Goal: Transaction & Acquisition: Purchase product/service

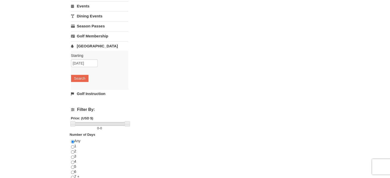
scroll to position [77, 0]
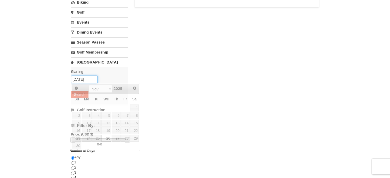
click at [88, 78] on input "11/26/2025" at bounding box center [84, 80] width 27 height 8
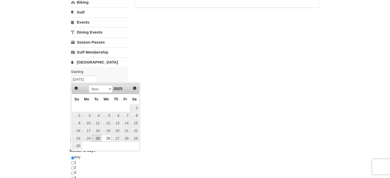
click at [95, 138] on link "25" at bounding box center [96, 138] width 9 height 7
type input "11/25/2025"
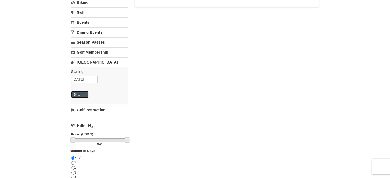
click at [85, 95] on button "Search" at bounding box center [79, 94] width 17 height 7
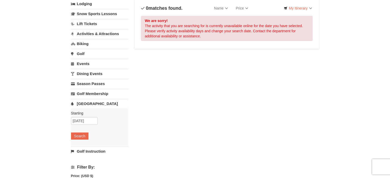
scroll to position [51, 0]
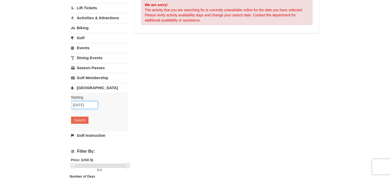
click at [96, 106] on input "11/25/2025" at bounding box center [84, 105] width 27 height 8
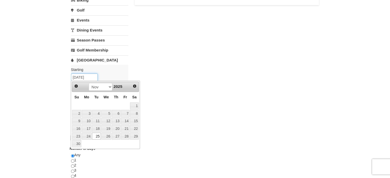
scroll to position [102, 0]
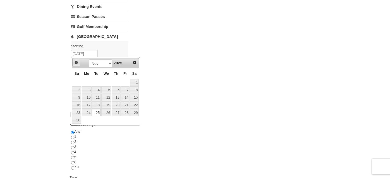
click at [76, 63] on span "Prev" at bounding box center [76, 62] width 4 height 4
click at [134, 62] on span "Next" at bounding box center [134, 62] width 4 height 4
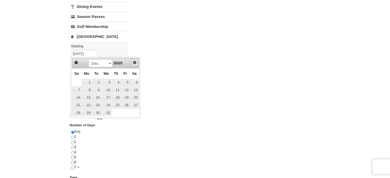
click at [134, 62] on span "Next" at bounding box center [134, 62] width 4 height 4
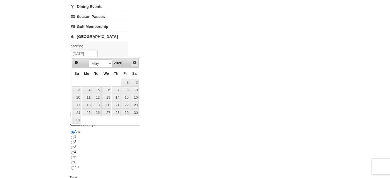
click at [134, 62] on span "Next" at bounding box center [134, 62] width 4 height 4
click at [77, 62] on span "Prev" at bounding box center [76, 62] width 4 height 4
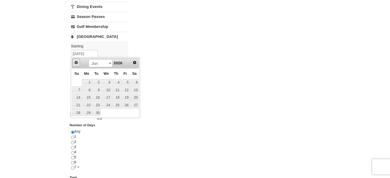
click at [79, 62] on link "Prev" at bounding box center [76, 63] width 8 height 8
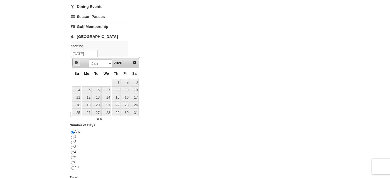
click at [79, 62] on link "Prev" at bounding box center [76, 63] width 8 height 8
click at [76, 63] on span "Prev" at bounding box center [76, 62] width 4 height 4
click at [94, 89] on link "9" at bounding box center [96, 89] width 9 height 7
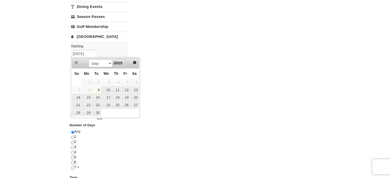
type input "09/09/2025"
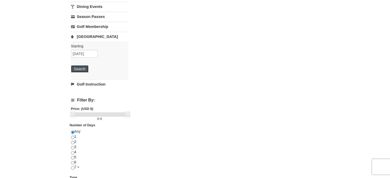
click at [78, 69] on button "Search" at bounding box center [79, 68] width 17 height 7
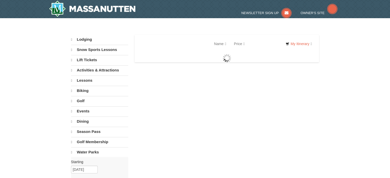
select select "9"
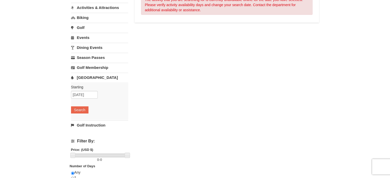
scroll to position [77, 0]
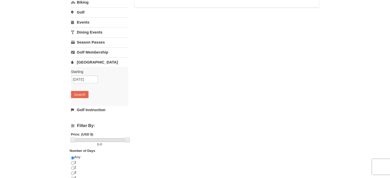
click at [87, 62] on link "[GEOGRAPHIC_DATA]" at bounding box center [99, 61] width 57 height 9
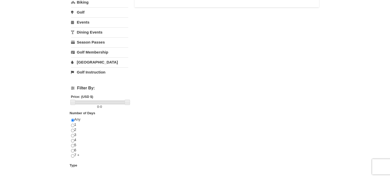
click at [93, 61] on link "[GEOGRAPHIC_DATA]" at bounding box center [99, 61] width 57 height 9
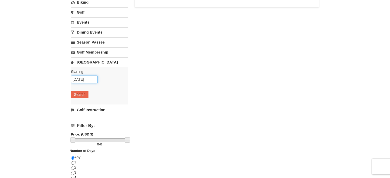
click at [94, 80] on input "09/09/2025" at bounding box center [84, 80] width 27 height 8
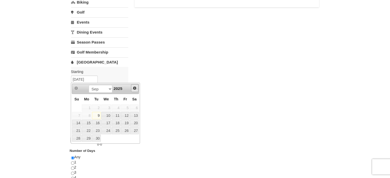
click at [136, 88] on span "Next" at bounding box center [134, 88] width 4 height 4
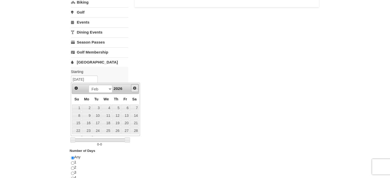
click at [136, 88] on span "Next" at bounding box center [134, 88] width 4 height 4
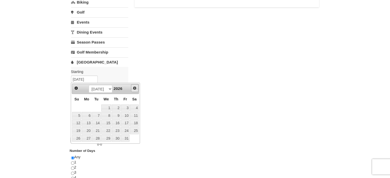
click at [136, 88] on span "Next" at bounding box center [134, 88] width 4 height 4
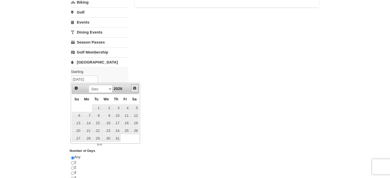
click at [136, 88] on span "Next" at bounding box center [134, 88] width 4 height 4
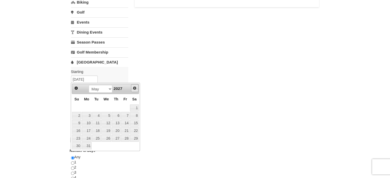
click at [136, 88] on span "Next" at bounding box center [134, 88] width 4 height 4
click at [136, 89] on span "Next" at bounding box center [134, 88] width 4 height 4
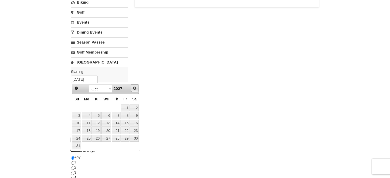
click at [136, 89] on span "Next" at bounding box center [134, 88] width 4 height 4
click at [75, 88] on span "Prev" at bounding box center [76, 88] width 4 height 4
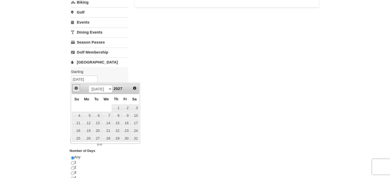
click at [75, 88] on span "Prev" at bounding box center [76, 88] width 4 height 4
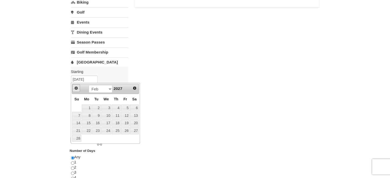
click at [75, 88] on span "Prev" at bounding box center [76, 88] width 4 height 4
click at [76, 88] on span "Prev" at bounding box center [76, 88] width 4 height 4
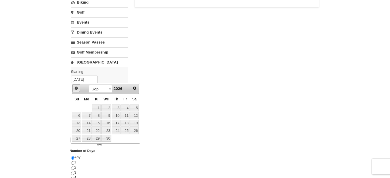
click at [76, 87] on span "Prev" at bounding box center [76, 88] width 4 height 4
click at [78, 87] on span "Prev" at bounding box center [76, 88] width 4 height 4
click at [78, 87] on link "Prev" at bounding box center [76, 88] width 8 height 8
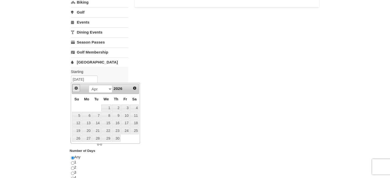
click at [78, 87] on link "Prev" at bounding box center [76, 88] width 8 height 8
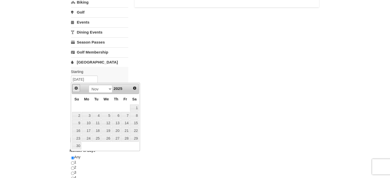
click at [78, 87] on link "Prev" at bounding box center [76, 88] width 8 height 8
click at [137, 89] on span "Next" at bounding box center [134, 88] width 4 height 4
click at [137, 130] on link "22" at bounding box center [134, 130] width 9 height 7
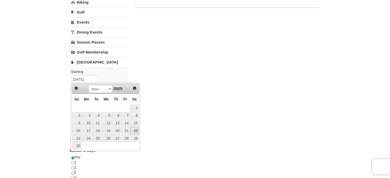
type input "11/22/2025"
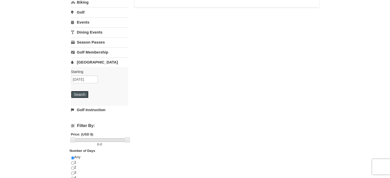
click at [81, 95] on button "Search" at bounding box center [79, 94] width 17 height 7
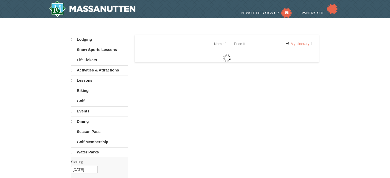
select select "9"
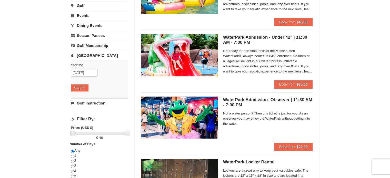
scroll to position [77, 0]
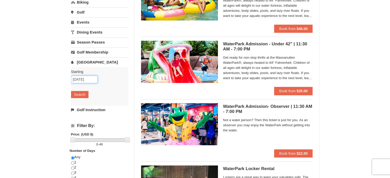
click at [91, 79] on input "11/22/2025" at bounding box center [84, 80] width 27 height 8
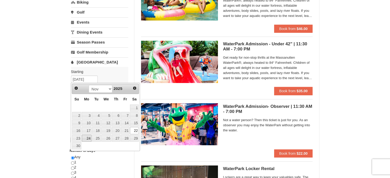
click at [87, 136] on link "24" at bounding box center [87, 138] width 10 height 7
type input "[DATE]"
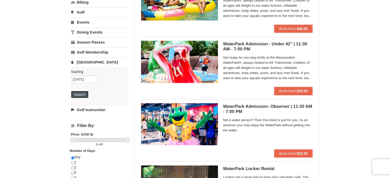
click at [82, 92] on button "Search" at bounding box center [79, 94] width 17 height 7
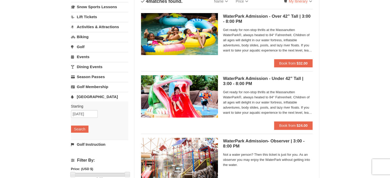
scroll to position [51, 0]
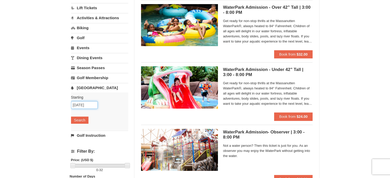
click at [85, 104] on input "[DATE]" at bounding box center [84, 105] width 27 height 8
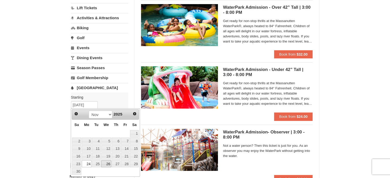
click at [108, 162] on link "26" at bounding box center [106, 163] width 10 height 7
type input "[DATE]"
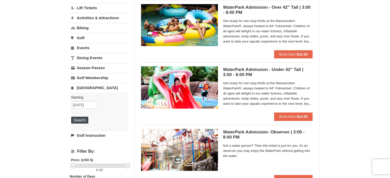
click at [83, 119] on button "Search" at bounding box center [79, 120] width 17 height 7
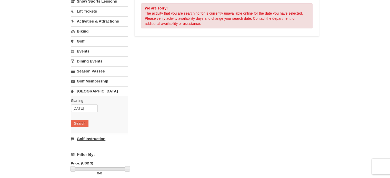
scroll to position [51, 0]
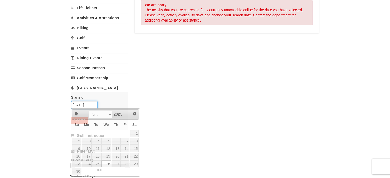
click at [94, 104] on input "11/26/2025" at bounding box center [84, 105] width 27 height 8
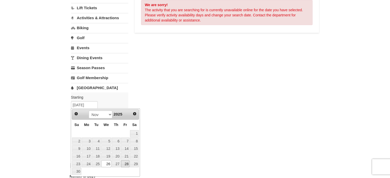
click at [125, 162] on link "28" at bounding box center [125, 163] width 9 height 7
type input "11/28/2025"
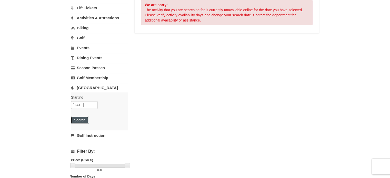
click at [83, 119] on button "Search" at bounding box center [79, 120] width 17 height 7
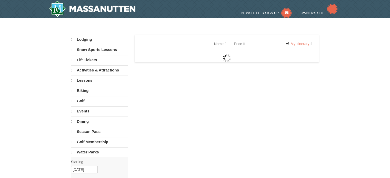
select select "9"
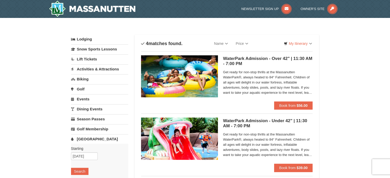
scroll to position [26, 0]
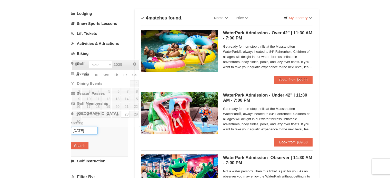
click at [88, 129] on input "11/28/2025" at bounding box center [84, 131] width 27 height 8
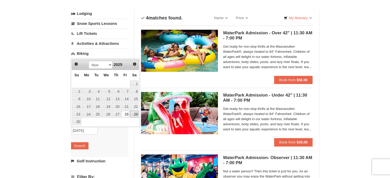
click at [136, 114] on link "29" at bounding box center [134, 114] width 9 height 7
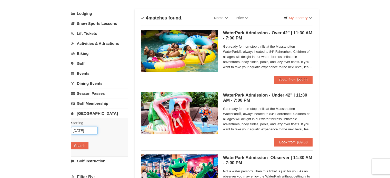
click at [93, 129] on input "[DATE]" at bounding box center [84, 131] width 27 height 8
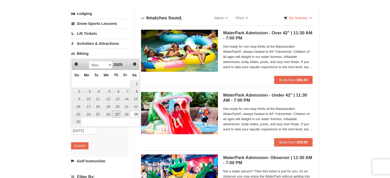
click at [115, 115] on link "27" at bounding box center [116, 114] width 9 height 7
type input "11/27/2025"
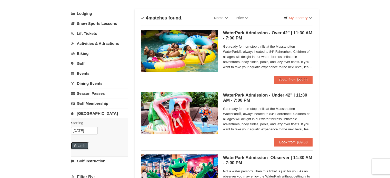
click at [85, 144] on button "Search" at bounding box center [79, 145] width 17 height 7
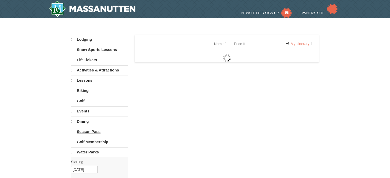
select select "9"
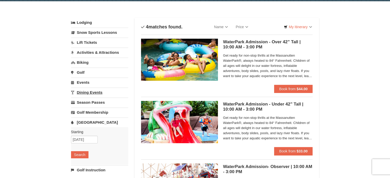
scroll to position [26, 0]
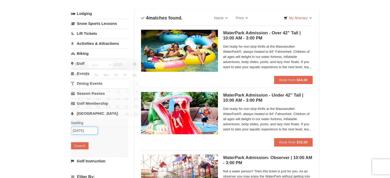
click at [94, 130] on input "11/27/2025" at bounding box center [84, 131] width 27 height 8
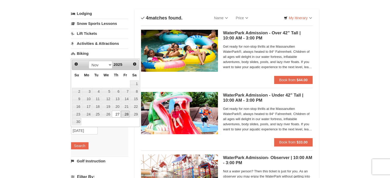
click at [127, 114] on link "28" at bounding box center [125, 114] width 9 height 7
type input "[DATE]"
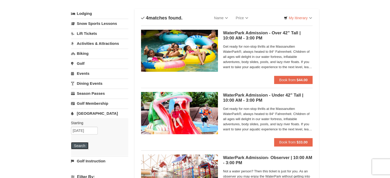
click at [86, 145] on button "Search" at bounding box center [79, 145] width 17 height 7
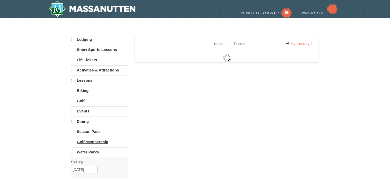
select select "9"
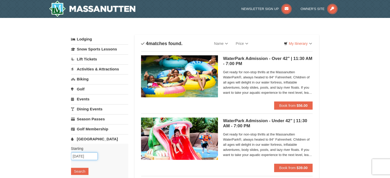
click at [94, 156] on input "[DATE]" at bounding box center [84, 156] width 27 height 8
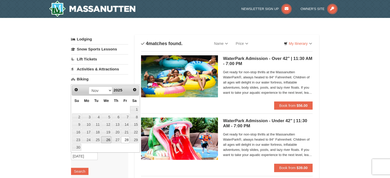
click at [108, 140] on link "26" at bounding box center [106, 139] width 10 height 7
type input "11/26/2025"
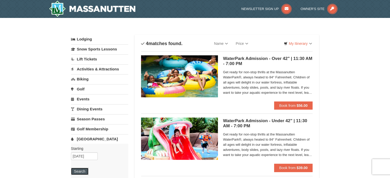
click at [85, 170] on button "Search" at bounding box center [79, 171] width 17 height 7
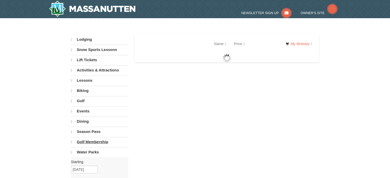
select select "9"
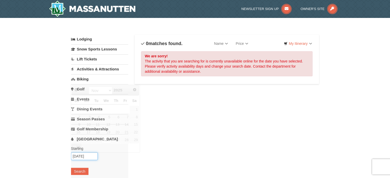
click at [92, 157] on input "[DATE]" at bounding box center [84, 156] width 27 height 8
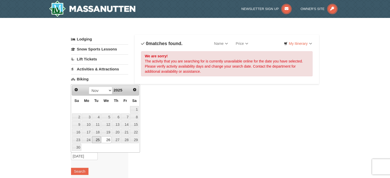
click at [97, 139] on link "25" at bounding box center [96, 139] width 9 height 7
type input "[DATE]"
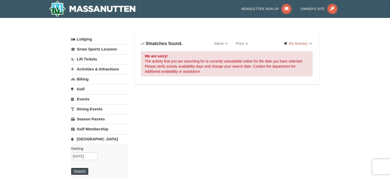
click at [84, 169] on button "Search" at bounding box center [79, 171] width 17 height 7
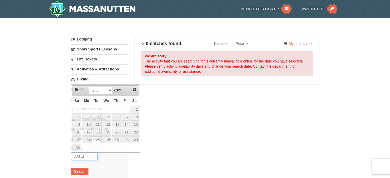
click at [93, 154] on input "11/25/2025" at bounding box center [84, 156] width 27 height 8
click at [89, 139] on link "24" at bounding box center [87, 139] width 10 height 7
type input "11/24/2025"
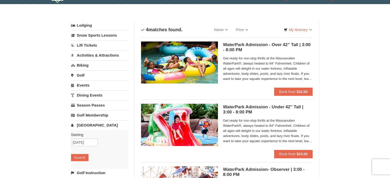
scroll to position [26, 0]
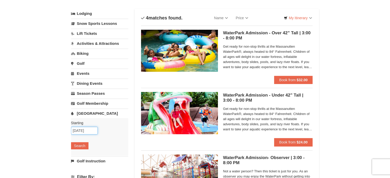
click at [92, 130] on input "[DATE]" at bounding box center [84, 131] width 27 height 8
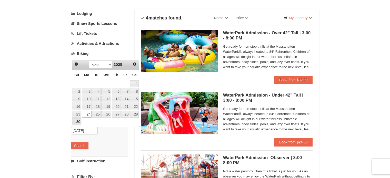
click at [77, 122] on link "30" at bounding box center [76, 121] width 9 height 7
type input "[DATE]"
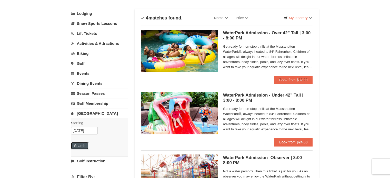
click at [81, 144] on button "Search" at bounding box center [79, 145] width 17 height 7
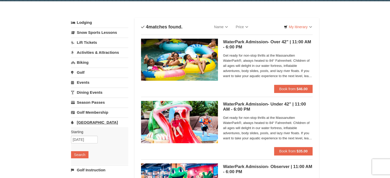
scroll to position [26, 0]
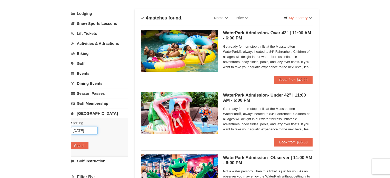
click at [93, 130] on input "[DATE]" at bounding box center [84, 131] width 27 height 8
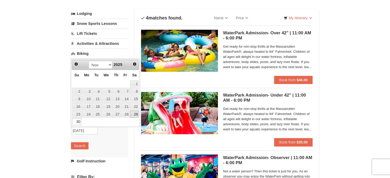
click at [133, 114] on link "29" at bounding box center [134, 114] width 9 height 7
type input "[DATE]"
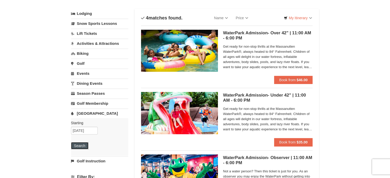
click at [80, 144] on button "Search" at bounding box center [79, 145] width 17 height 7
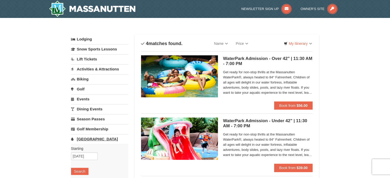
scroll to position [26, 0]
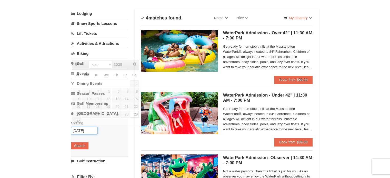
click at [94, 131] on input "[DATE]" at bounding box center [84, 131] width 27 height 8
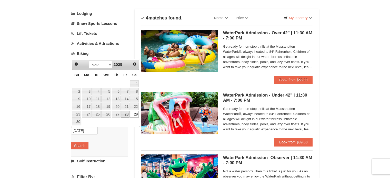
click at [127, 115] on link "28" at bounding box center [125, 114] width 9 height 7
type input "[DATE]"
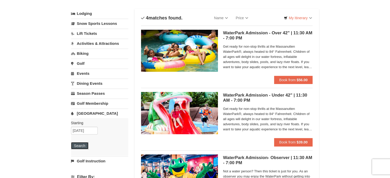
click at [83, 144] on button "Search" at bounding box center [79, 145] width 17 height 7
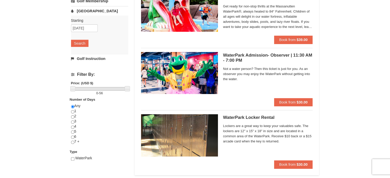
scroll to position [102, 0]
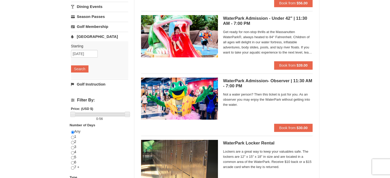
click at [264, 93] on span "Not a water person? Then this ticket is just for you. As an observer you may en…" at bounding box center [268, 99] width 90 height 15
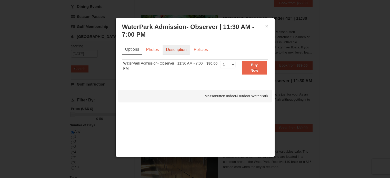
click at [181, 50] on link "Description" at bounding box center [175, 50] width 27 height 10
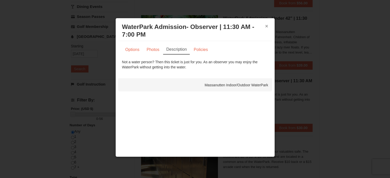
click at [267, 26] on button "×" at bounding box center [266, 26] width 3 height 5
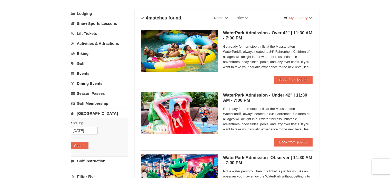
scroll to position [51, 0]
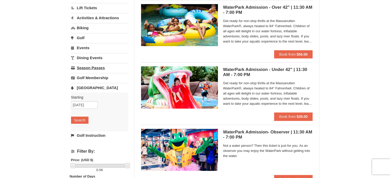
click at [93, 66] on link "Season Passes" at bounding box center [99, 67] width 57 height 9
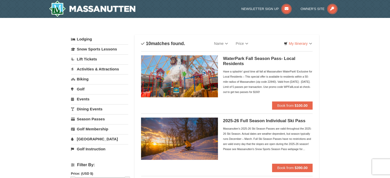
click at [249, 57] on h5 "WaterPark Fall Season Pass- Local Residents" at bounding box center [268, 61] width 90 height 10
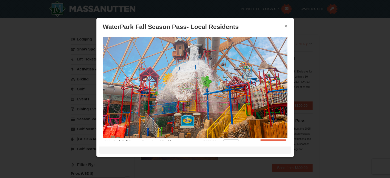
click at [285, 25] on button "×" at bounding box center [285, 26] width 3 height 5
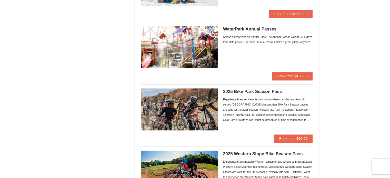
scroll to position [382, 0]
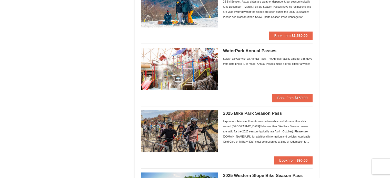
click at [254, 56] on div "Splash all year with an Annual Pass. The Annual Pass is valid for 365 days from…" at bounding box center [268, 61] width 90 height 10
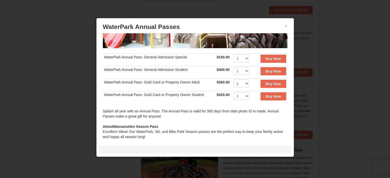
scroll to position [82, 0]
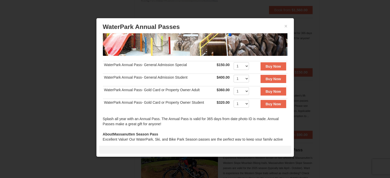
click at [169, 62] on td "WaterPark Annual Pass- General Admission Special" at bounding box center [159, 67] width 112 height 13
click at [167, 68] on td "WaterPark Annual Pass- General Admission Special" at bounding box center [159, 67] width 112 height 13
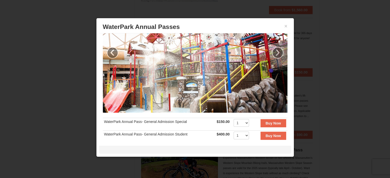
scroll to position [0, 0]
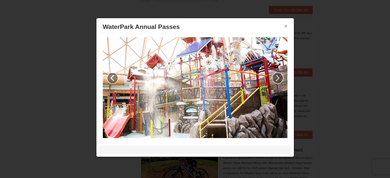
click at [285, 26] on button "×" at bounding box center [285, 26] width 3 height 5
